Goal: Task Accomplishment & Management: Use online tool/utility

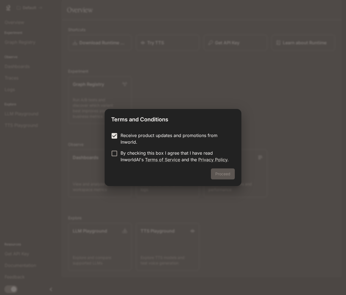
click at [122, 150] on p "By checking this box I agree that I have read InworldAI's Terms of Service and …" at bounding box center [176, 155] width 110 height 13
click at [228, 174] on button "Proceed" at bounding box center [223, 173] width 24 height 11
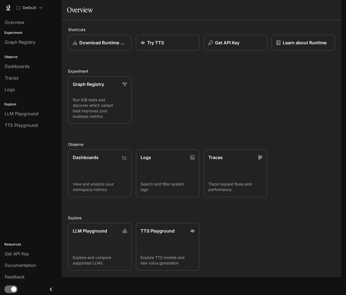
scroll to position [2, 0]
click at [30, 9] on p "Default" at bounding box center [29, 7] width 13 height 5
click at [103, 119] on p "Run A/B tests and discover which variant best improves your business metrics" at bounding box center [100, 108] width 54 height 22
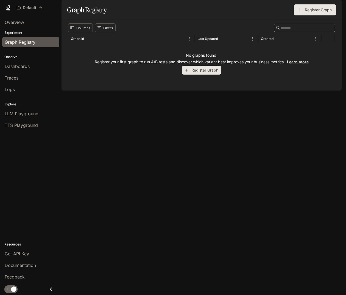
click at [212, 75] on button "Register Graph" at bounding box center [201, 70] width 39 height 9
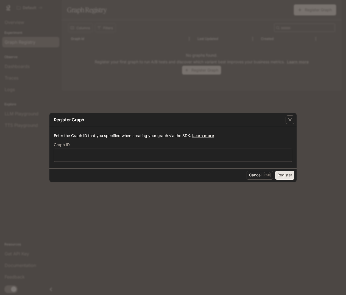
click at [209, 151] on div "​" at bounding box center [173, 154] width 238 height 13
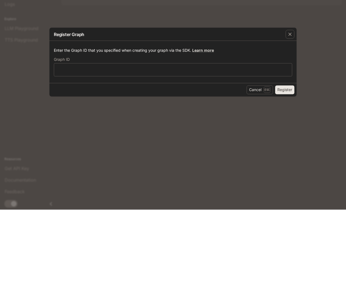
scroll to position [17, 0]
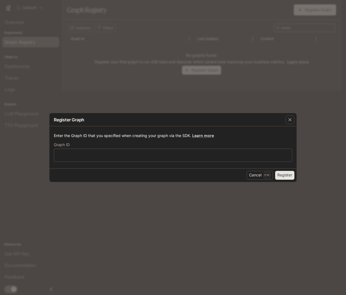
click at [290, 120] on icon "button" at bounding box center [290, 119] width 3 height 3
